Goal: Information Seeking & Learning: Compare options

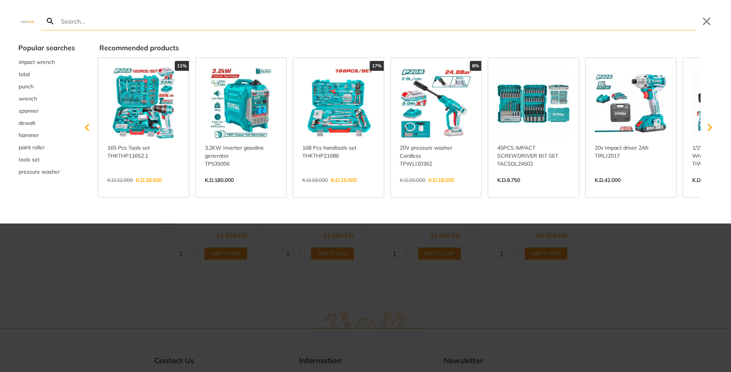
type input "f"
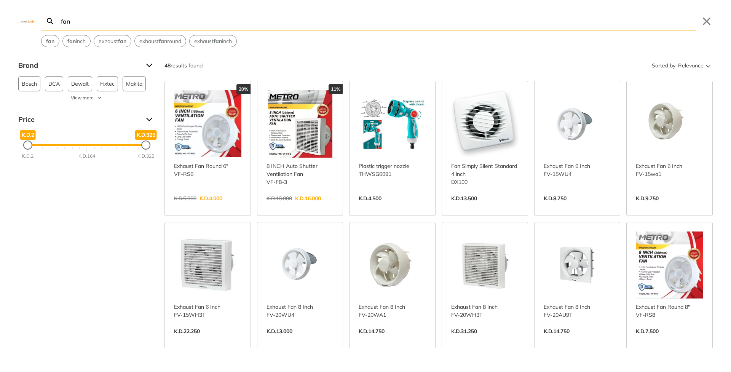
type input "fan"
click at [49, 42] on strong "fan" at bounding box center [50, 41] width 8 height 7
click at [682, 64] on span "Relevance" at bounding box center [691, 65] width 26 height 12
click at [674, 104] on button "Price (Lowest to highest)" at bounding box center [676, 102] width 64 height 12
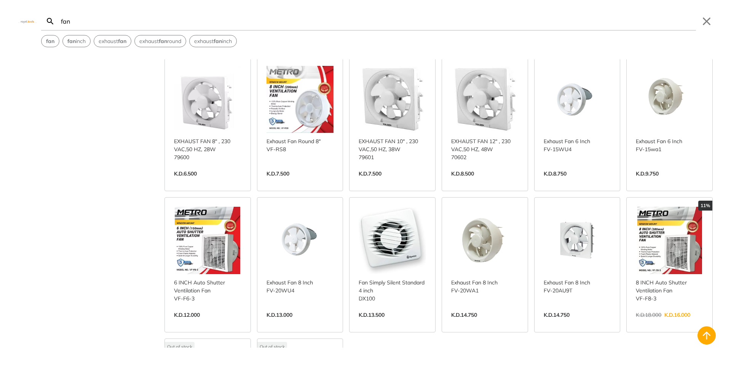
scroll to position [168, 0]
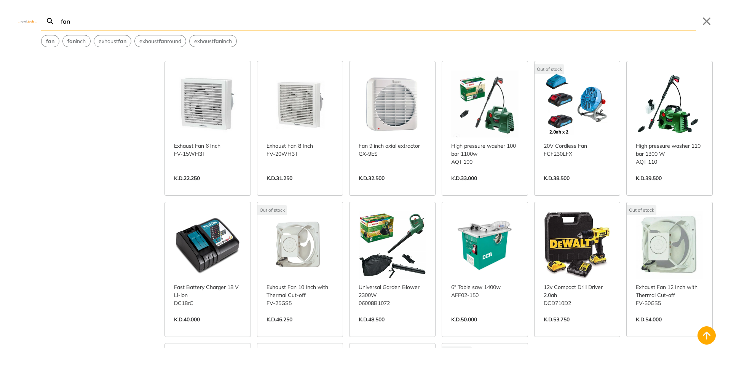
scroll to position [705, 0]
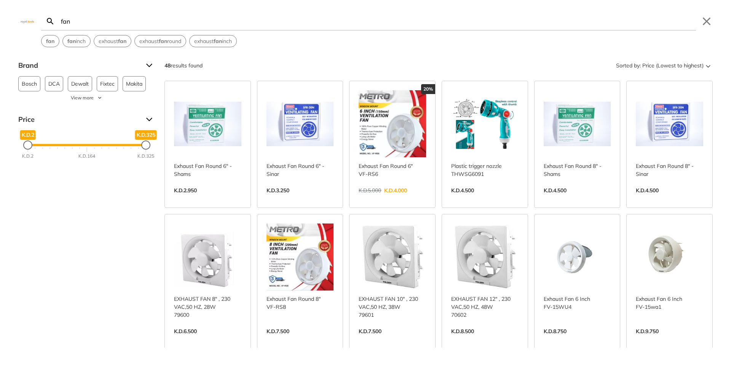
click at [142, 243] on div "Brand Bosch 3 DCA 1 Dewalt 2 Fixtec 1 Makita 2 Milwaukee 1 Panasonic 14 Shams 2…" at bounding box center [365, 203] width 731 height 288
click at [368, 198] on link "View more →" at bounding box center [392, 198] width 67 height 0
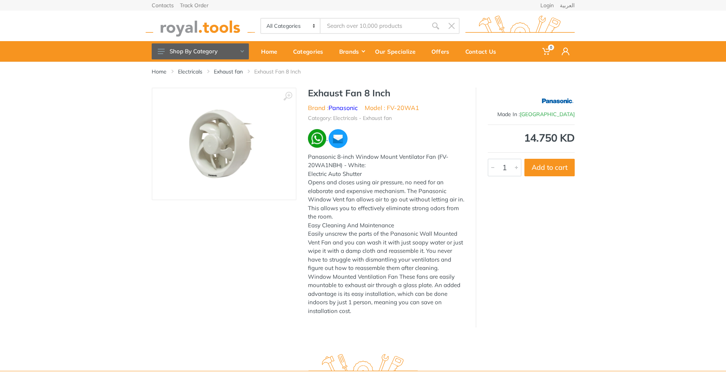
click at [320, 136] on img at bounding box center [317, 138] width 19 height 19
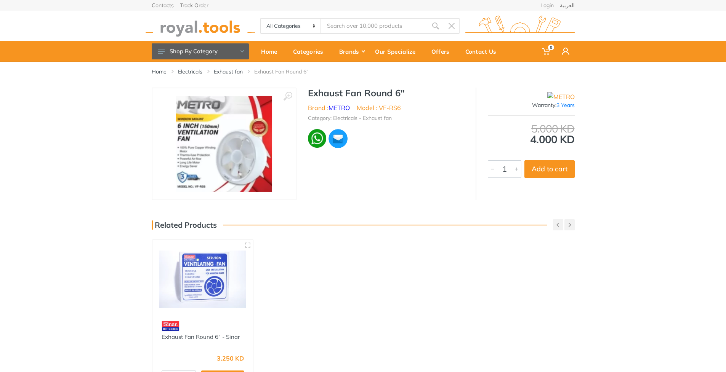
scroll to position [147, 0]
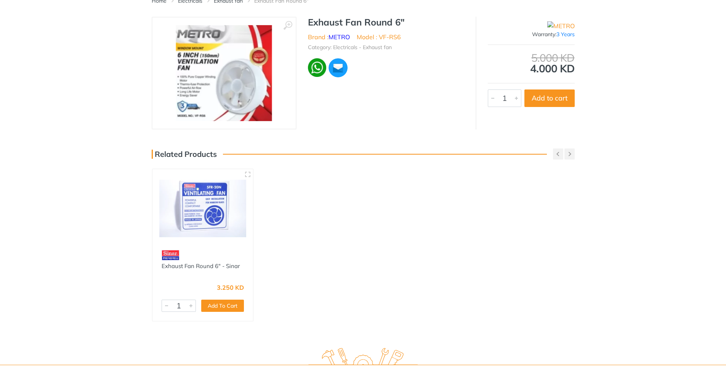
type input "fan"
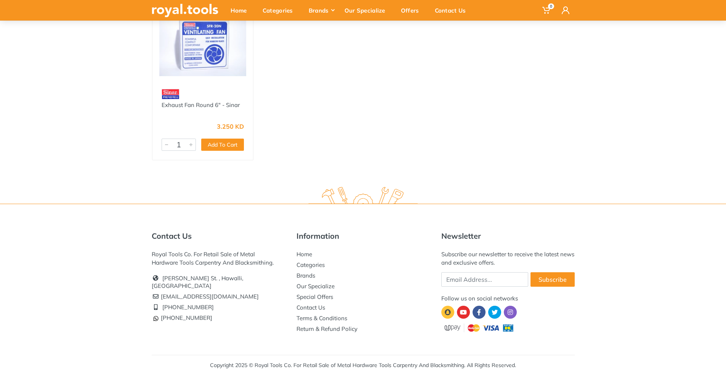
scroll to position [0, 0]
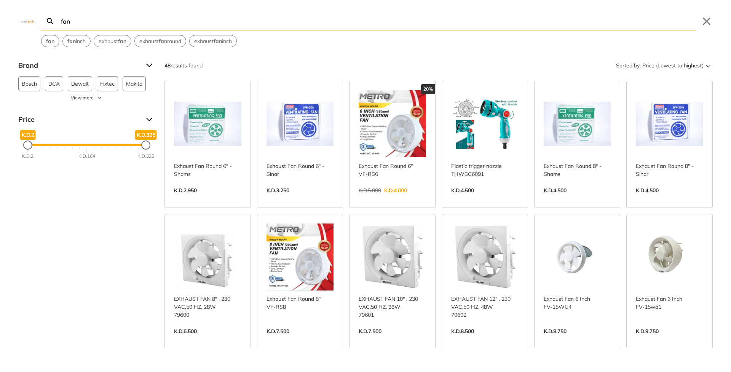
scroll to position [5, 0]
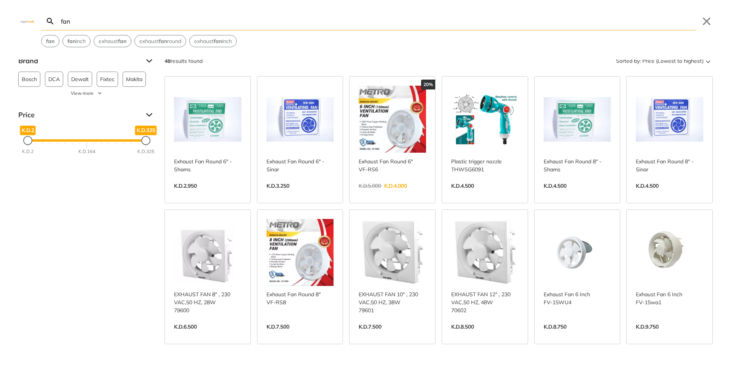
click at [202, 335] on link "View more →" at bounding box center [207, 335] width 67 height 0
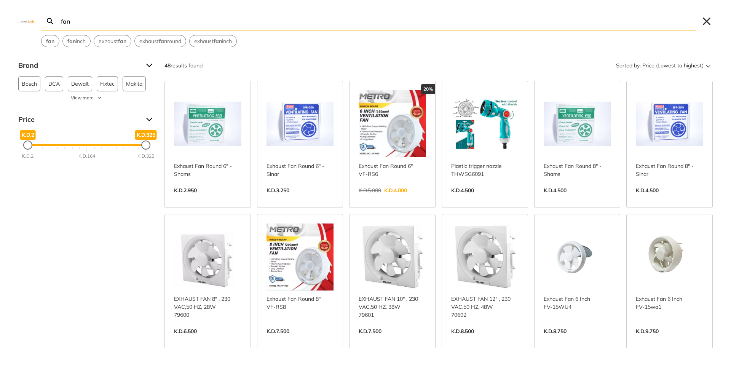
click at [710, 22] on button "Close" at bounding box center [707, 21] width 12 height 12
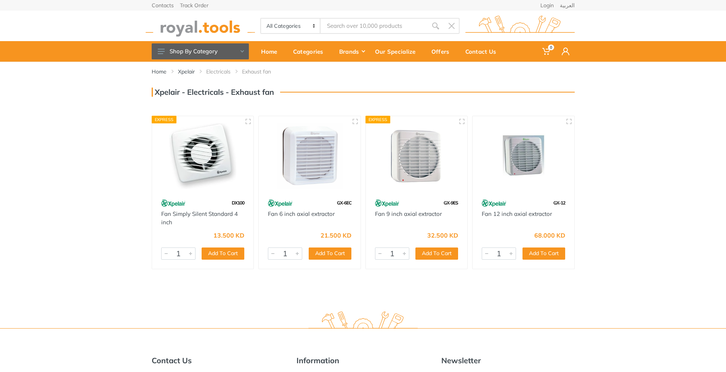
click at [206, 53] on button "Shop By Category" at bounding box center [200, 51] width 97 height 16
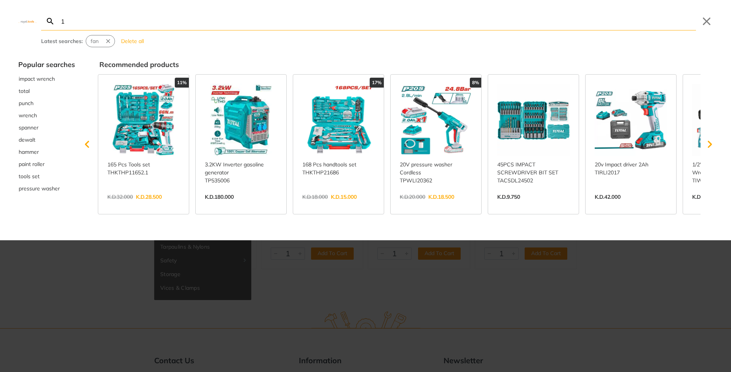
type input "13"
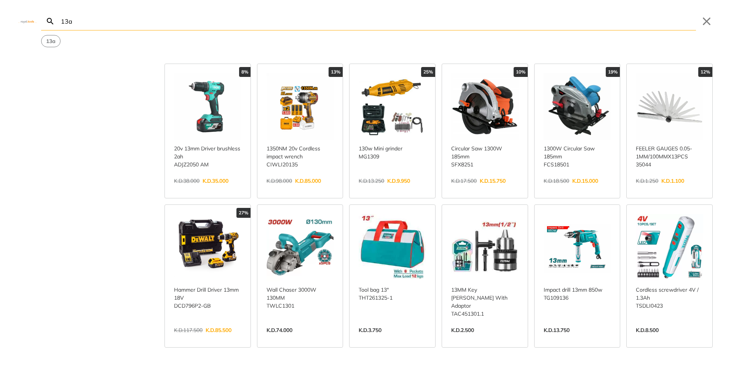
scroll to position [251, 0]
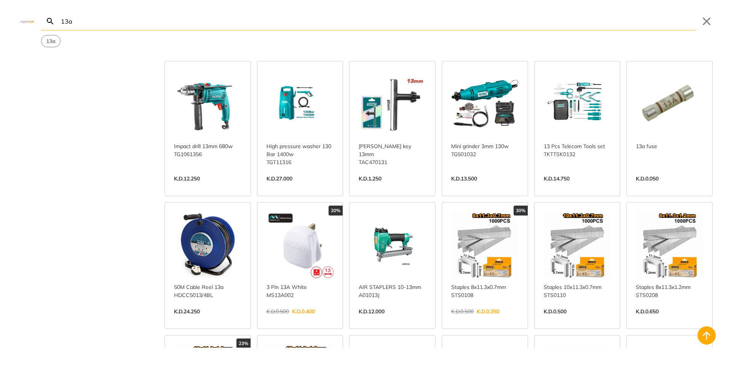
scroll to position [544, 0]
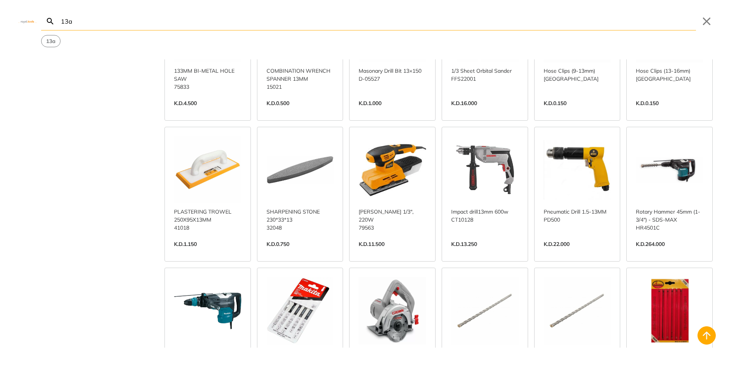
scroll to position [1501, 0]
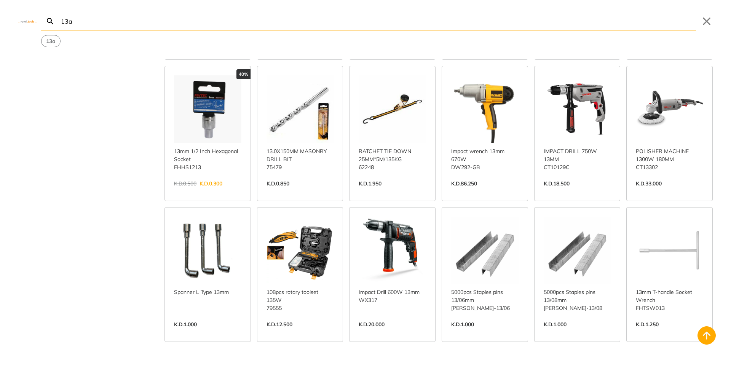
scroll to position [1730, 0]
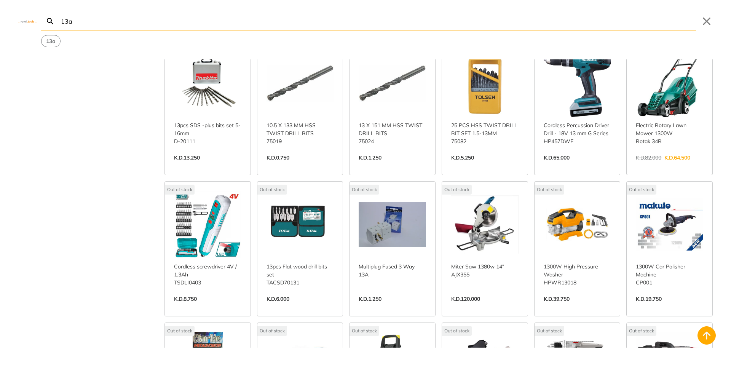
scroll to position [3547, 0]
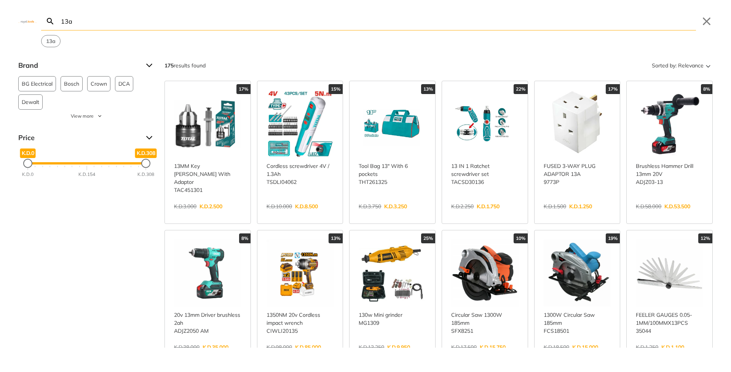
click at [70, 22] on input "13a" at bounding box center [377, 21] width 637 height 18
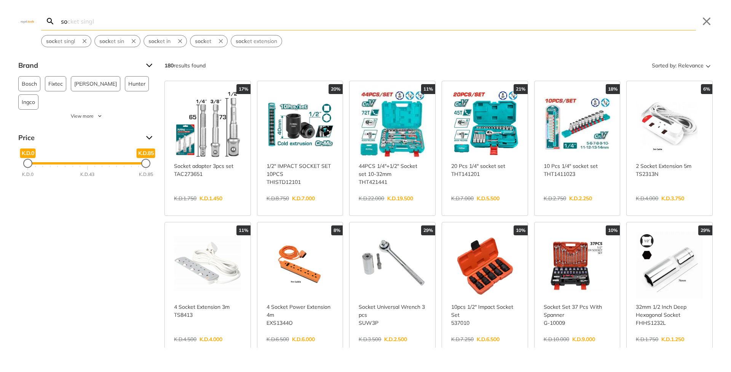
type input "s"
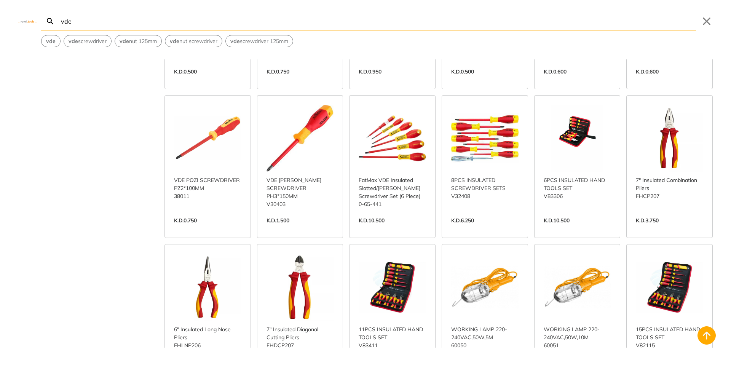
scroll to position [601, 0]
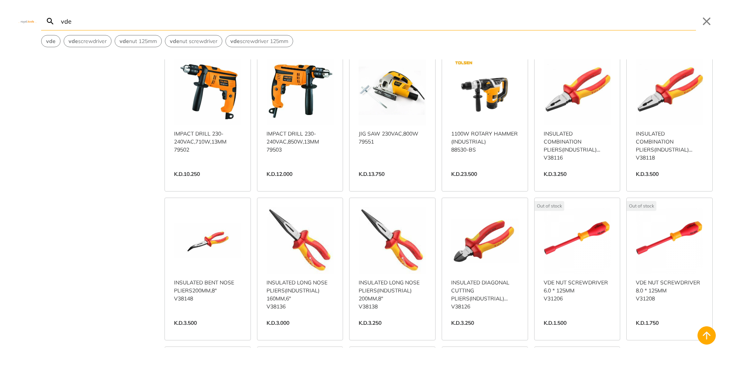
scroll to position [891, 0]
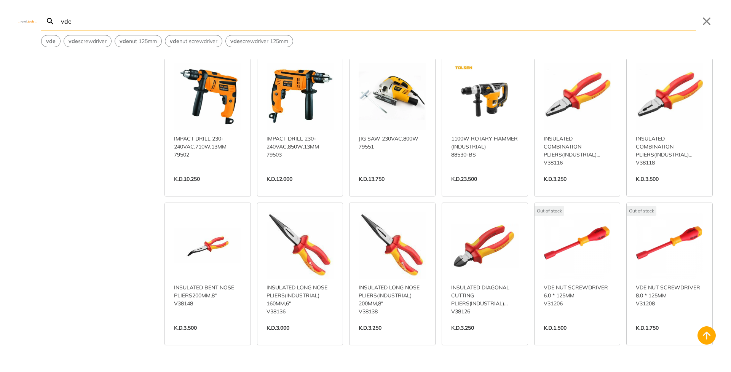
type input "vde"
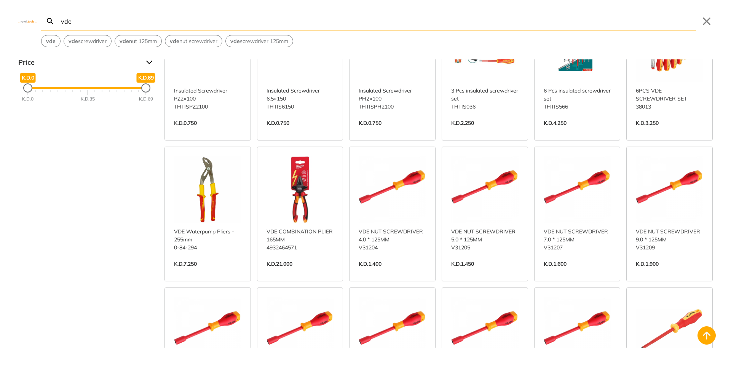
scroll to position [0, 0]
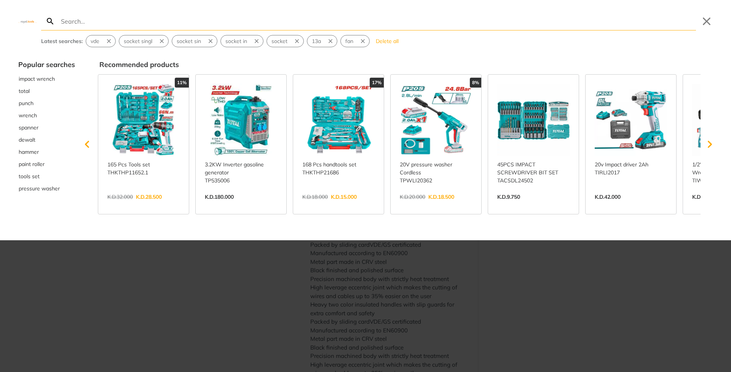
type input "c"
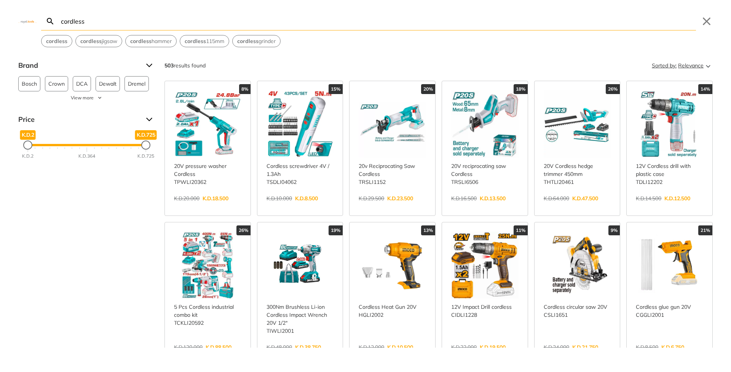
click at [685, 64] on span "Relevance" at bounding box center [691, 65] width 26 height 12
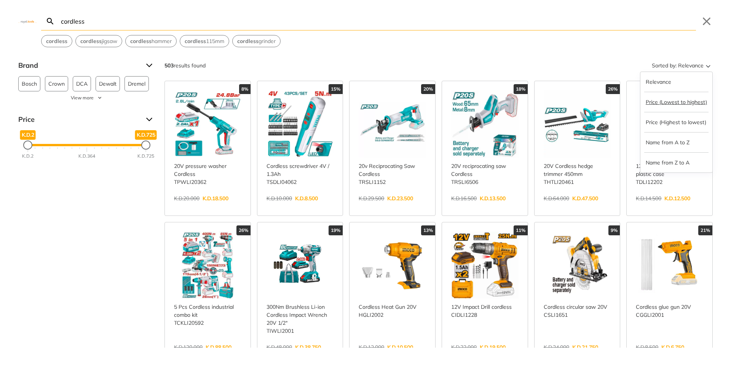
click at [670, 107] on button "Price (Lowest to highest)" at bounding box center [676, 102] width 64 height 12
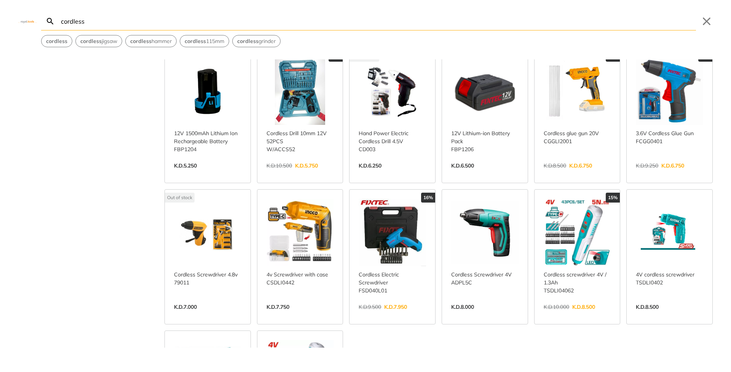
scroll to position [258, 0]
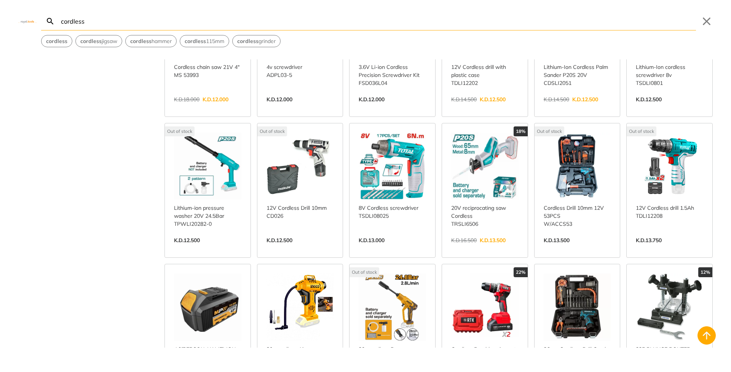
scroll to position [1039, 0]
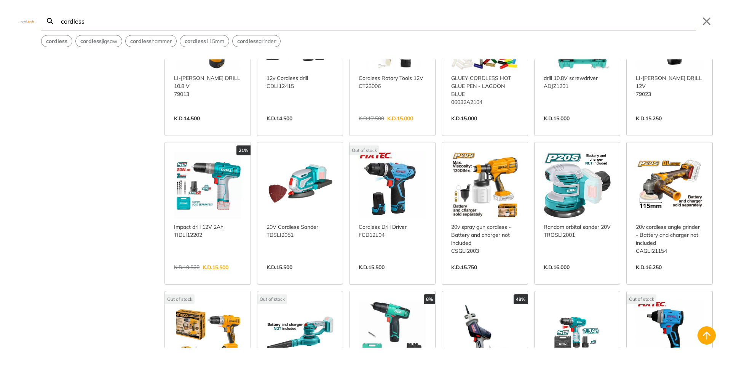
scroll to position [1492, 0]
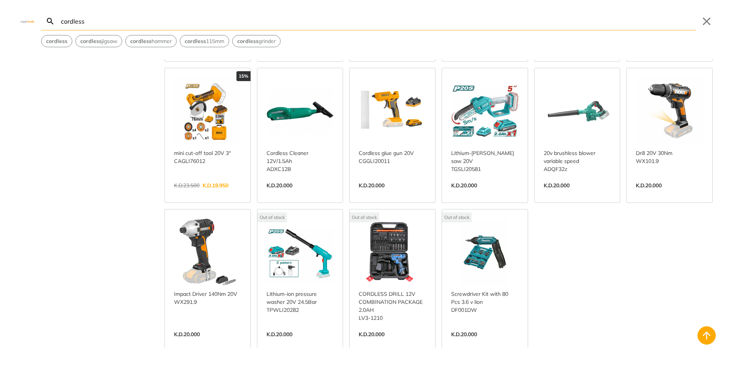
scroll to position [2218, 0]
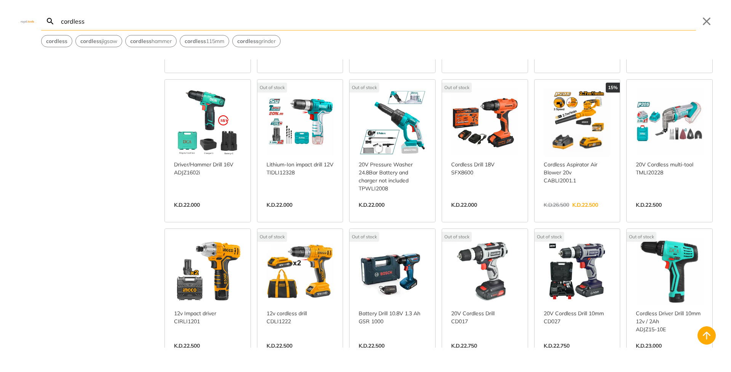
scroll to position [2665, 0]
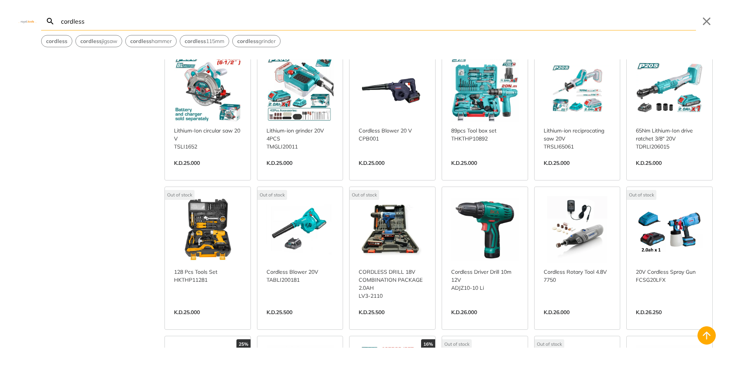
scroll to position [3397, 0]
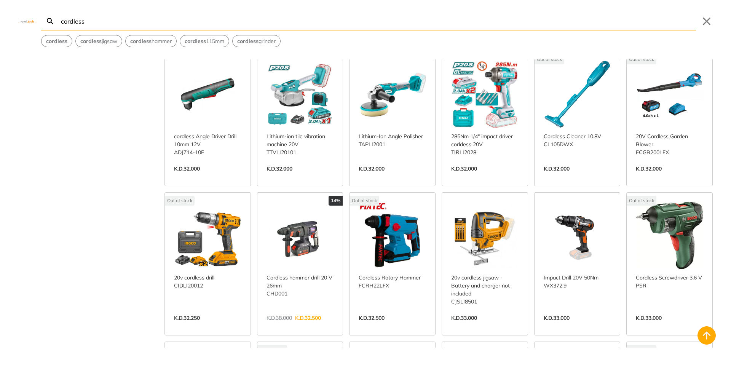
scroll to position [4786, 0]
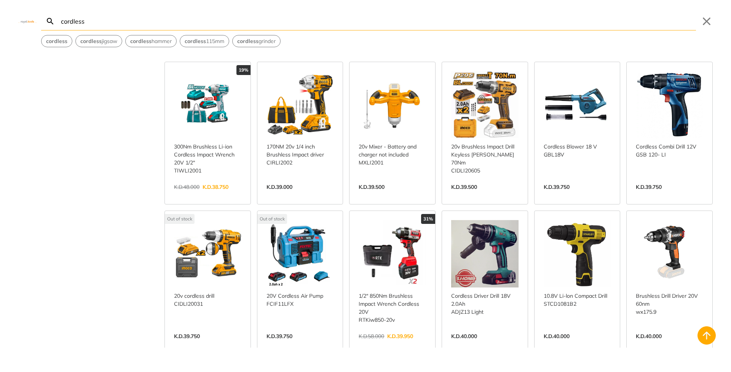
scroll to position [5793, 0]
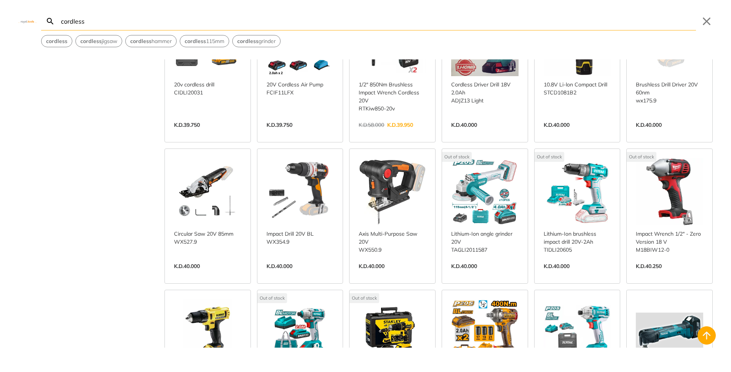
scroll to position [6129, 0]
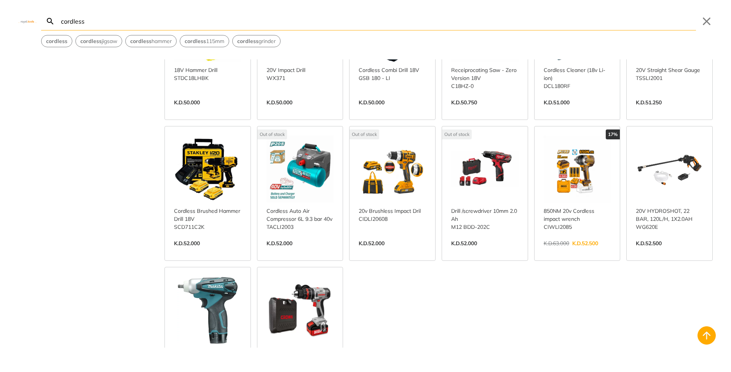
scroll to position [7531, 0]
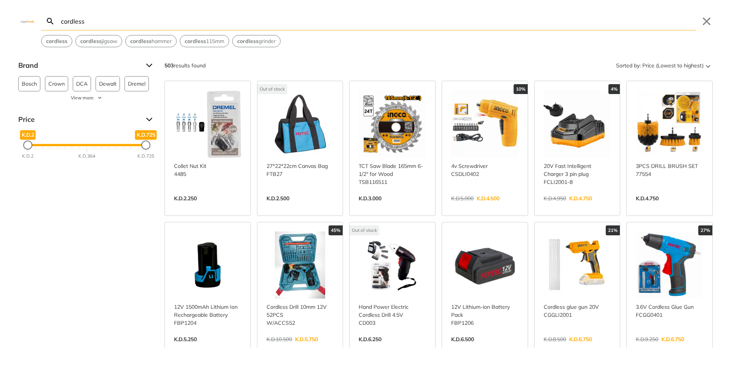
click at [77, 24] on input "cordless" at bounding box center [377, 21] width 637 height 18
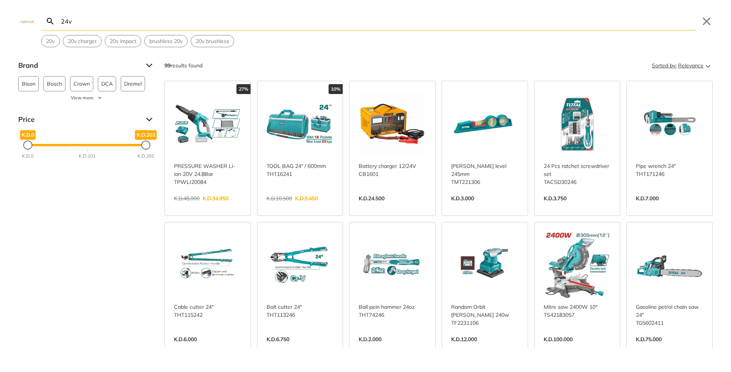
click at [678, 71] on span "Relevance" at bounding box center [691, 65] width 26 height 12
click at [680, 107] on button "Price (Lowest to highest)" at bounding box center [676, 102] width 64 height 12
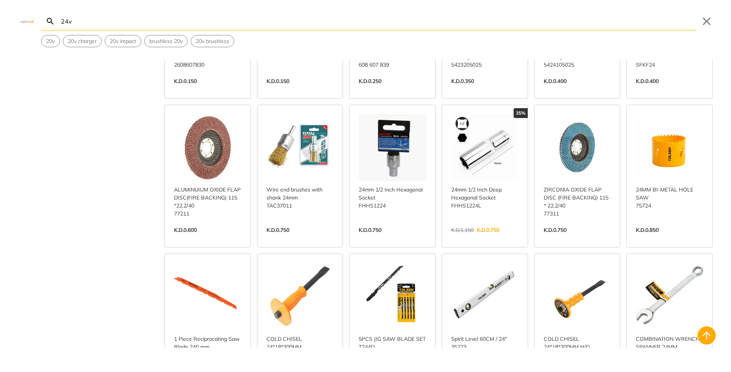
scroll to position [334, 0]
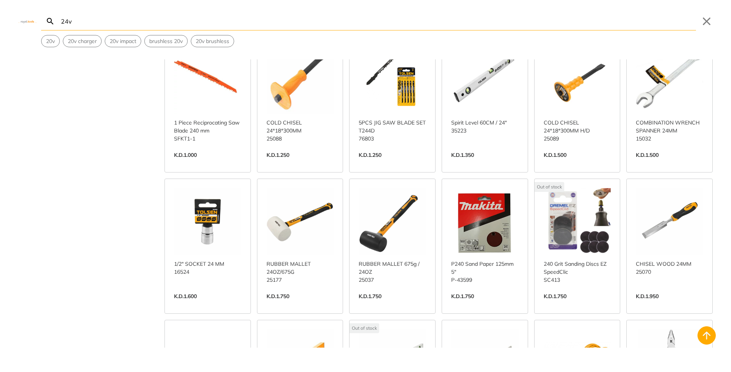
scroll to position [508, 0]
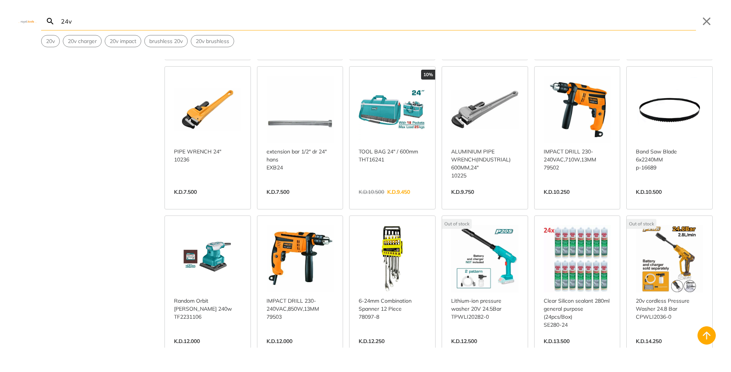
scroll to position [1273, 0]
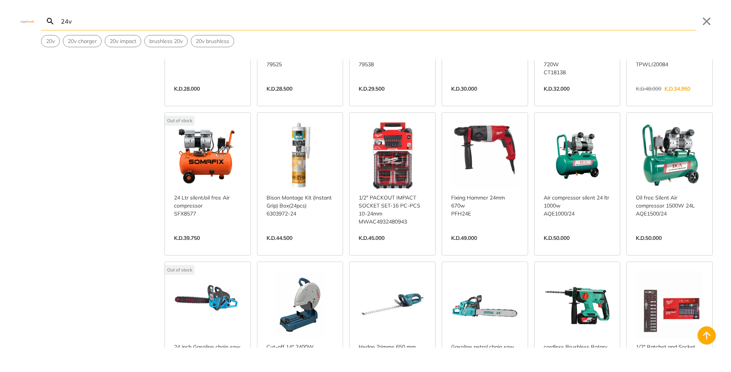
scroll to position [2152, 0]
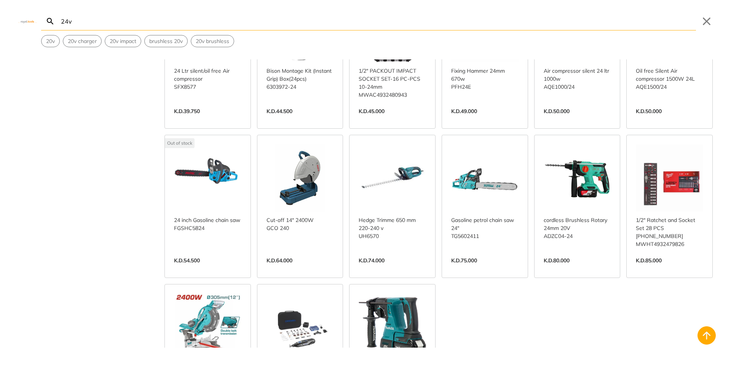
click at [67, 21] on input "24v" at bounding box center [377, 21] width 637 height 18
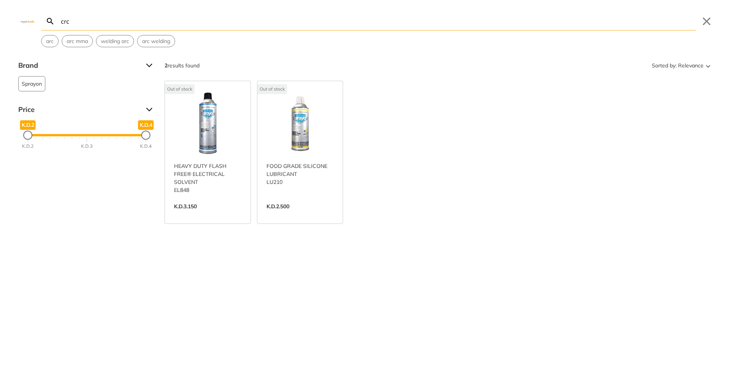
click at [66, 23] on input "crc" at bounding box center [377, 21] width 637 height 18
type input "a"
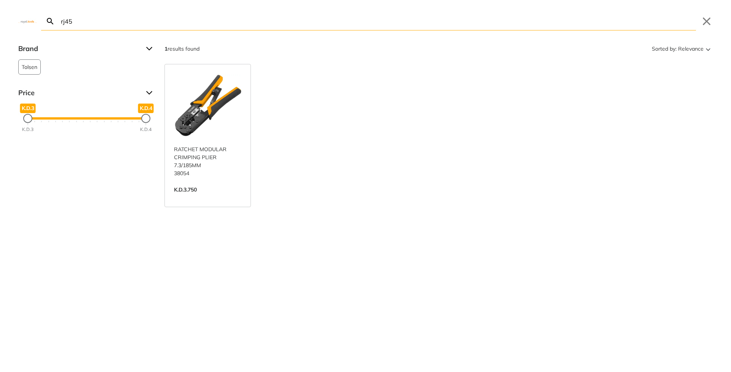
type input "rj45"
click at [187, 198] on link "View more →" at bounding box center [207, 198] width 67 height 0
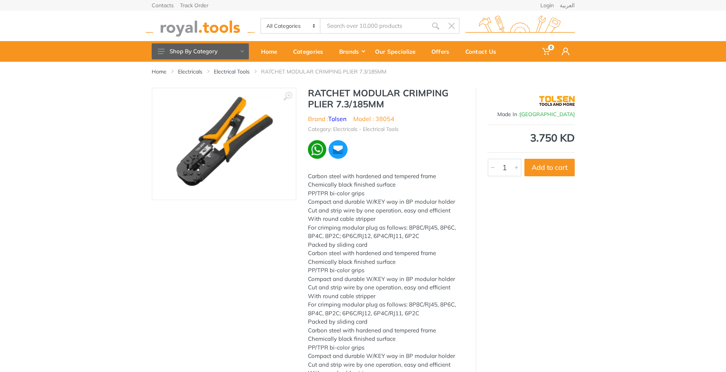
type input "rj45"
click at [336, 26] on body "0 0" at bounding box center [363, 186] width 726 height 372
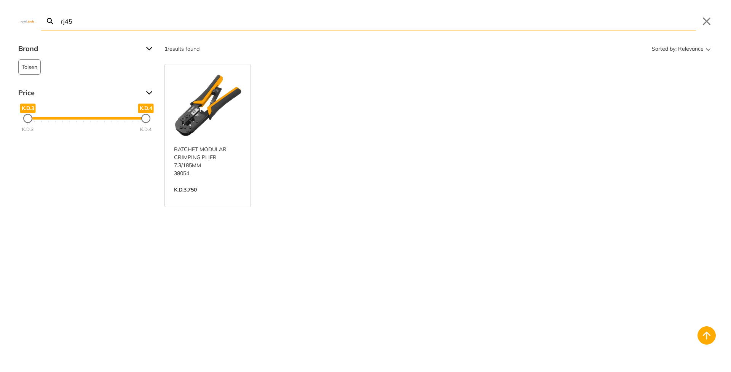
click at [336, 26] on input "rj45" at bounding box center [377, 21] width 637 height 18
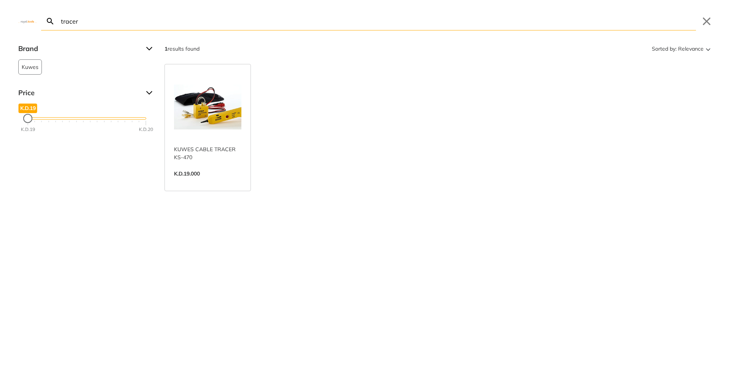
type input "tracer"
click at [227, 182] on link "View more →" at bounding box center [207, 182] width 67 height 0
